Goal: Check status: Check status

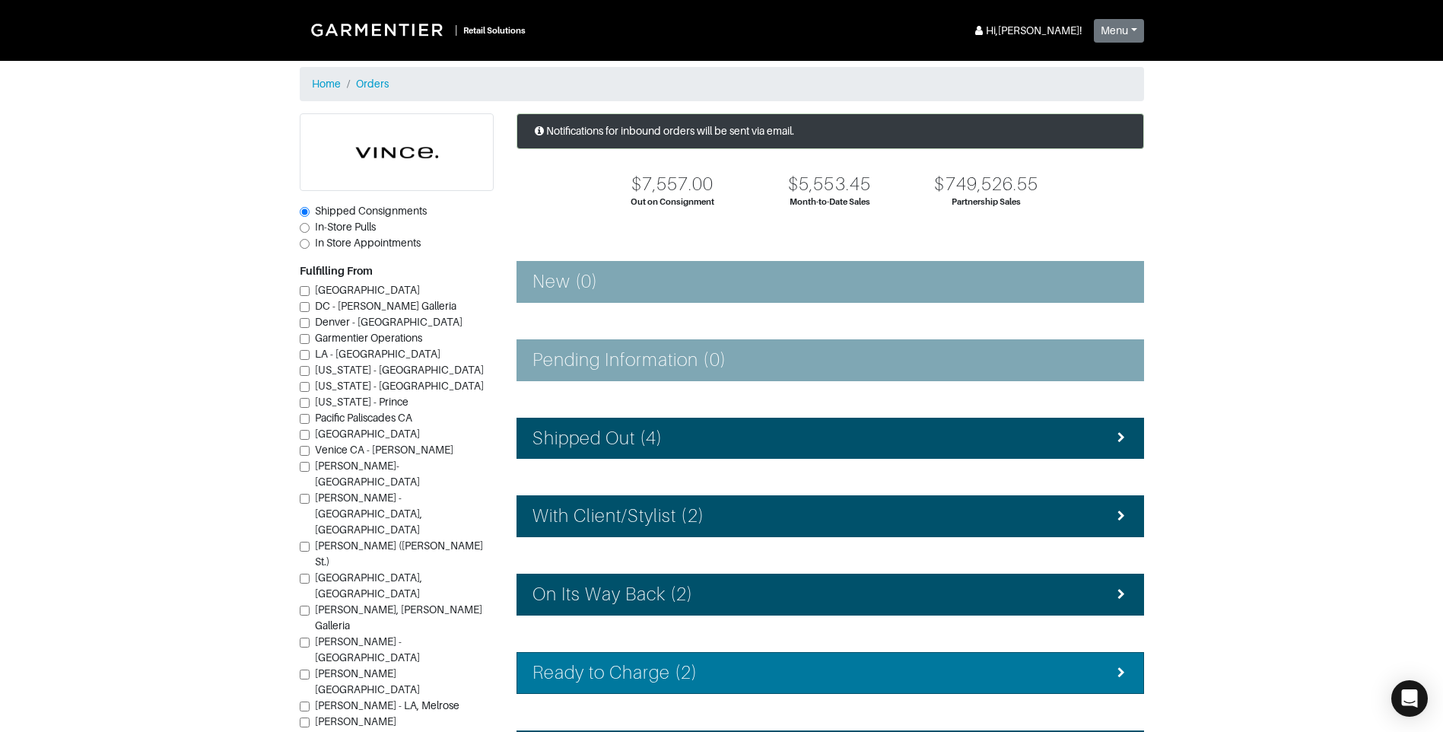
click at [749, 656] on li "Ready to Charge (2)" at bounding box center [831, 673] width 628 height 42
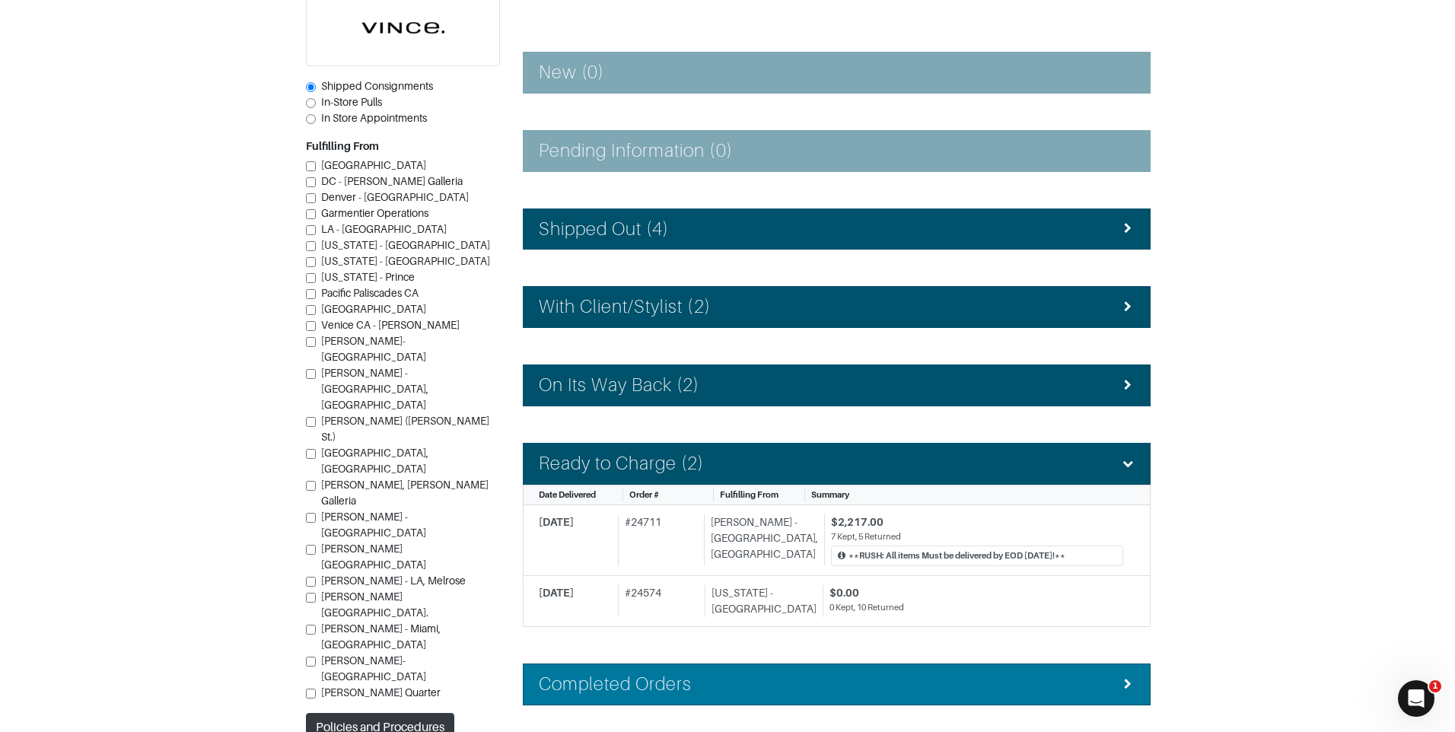
scroll to position [228, 0]
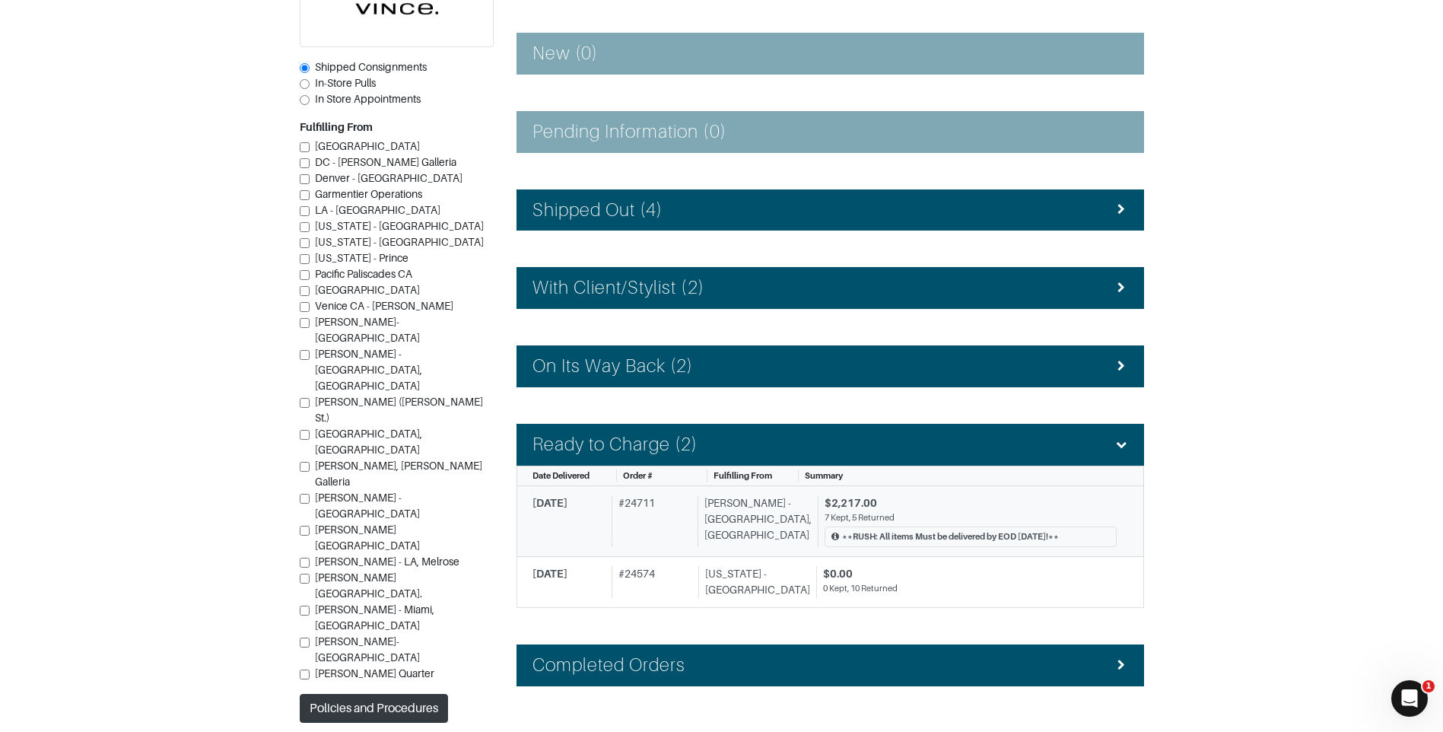
click at [826, 527] on div "**RUSH: All items Must be delivered by EOD [DATE]!**" at bounding box center [971, 536] width 292 height 21
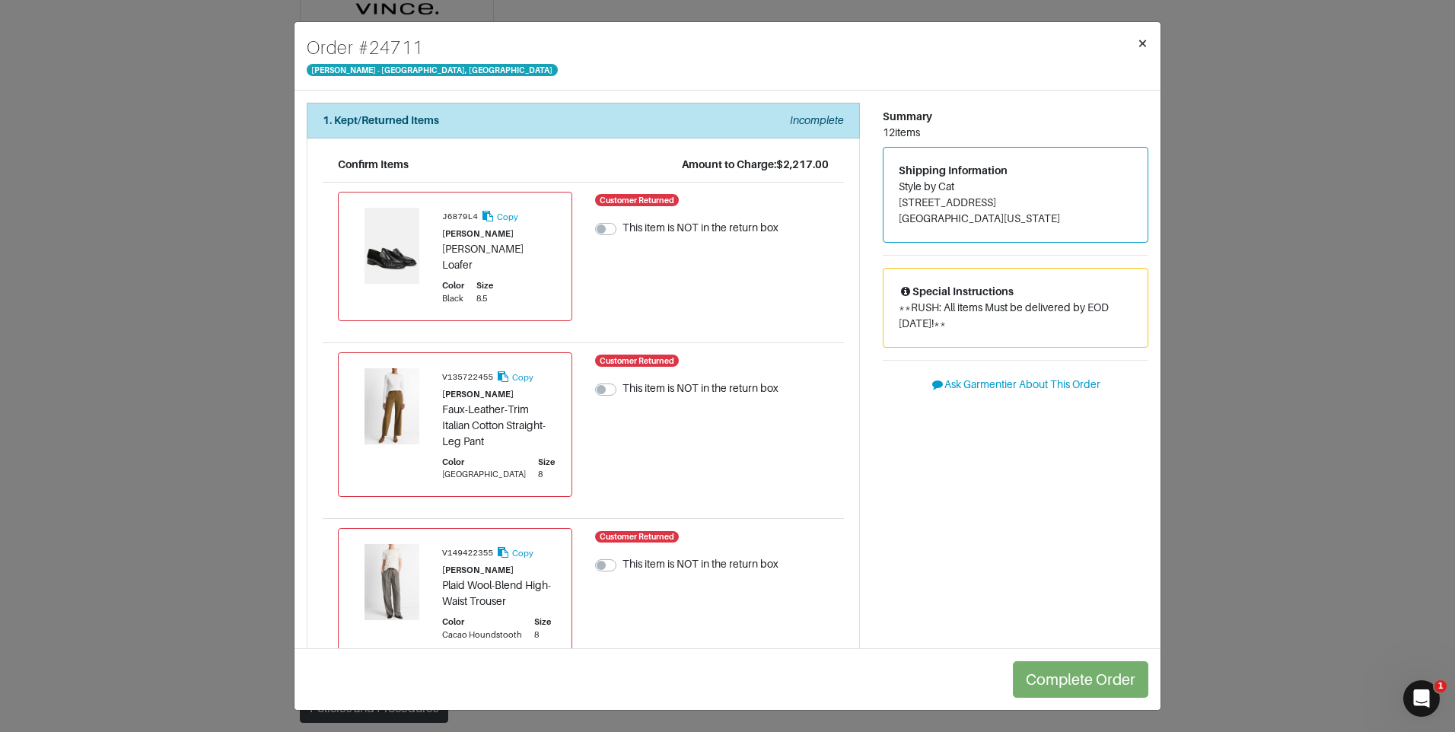
click at [1144, 42] on span "×" at bounding box center [1142, 43] width 11 height 21
